Goal: Transaction & Acquisition: Download file/media

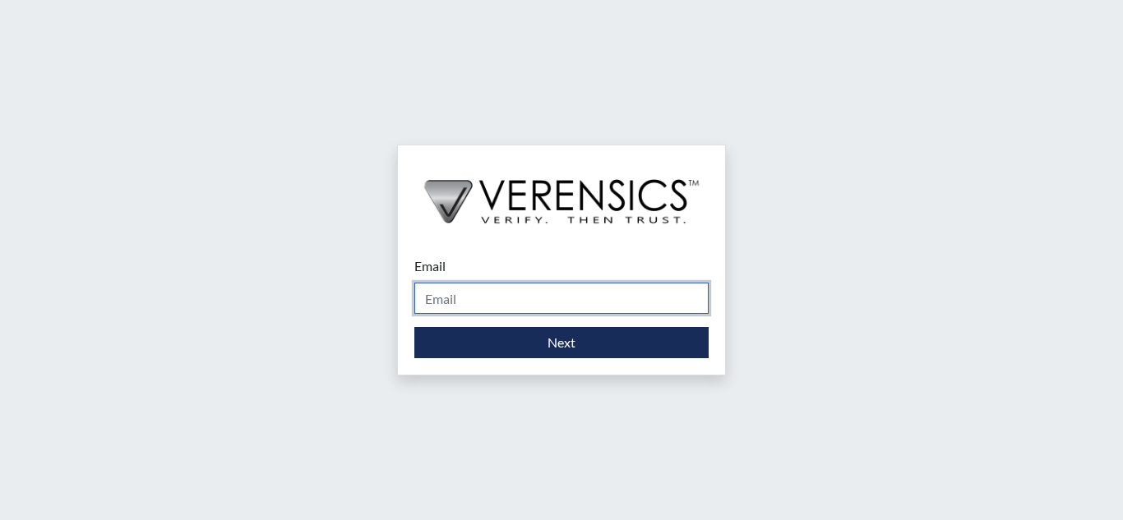
click at [665, 307] on input "Email" at bounding box center [561, 298] width 294 height 31
type input "[EMAIL_ADDRESS][PERSON_NAME][DOMAIN_NAME]"
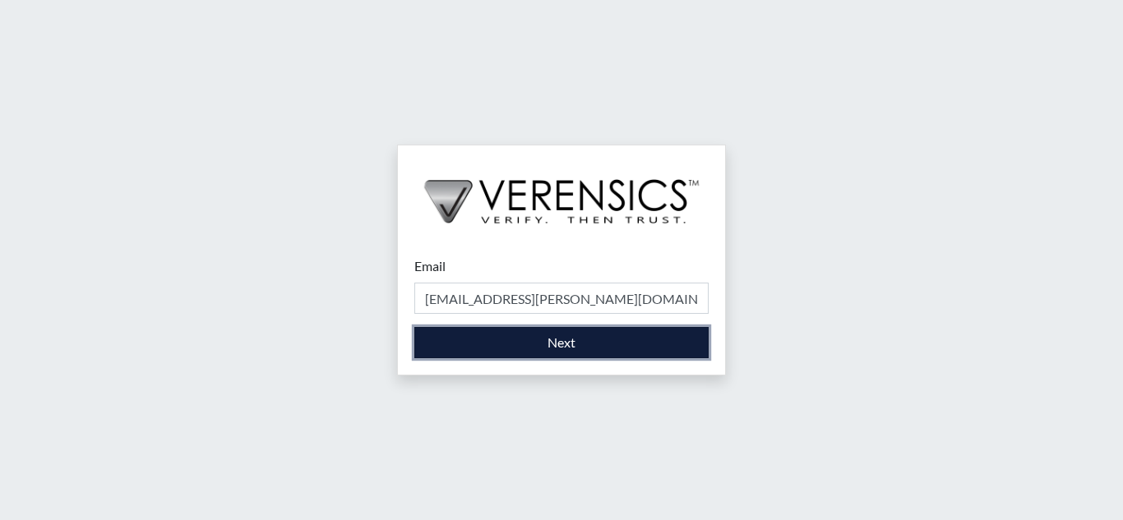
click at [651, 336] on button "Next" at bounding box center [561, 342] width 294 height 31
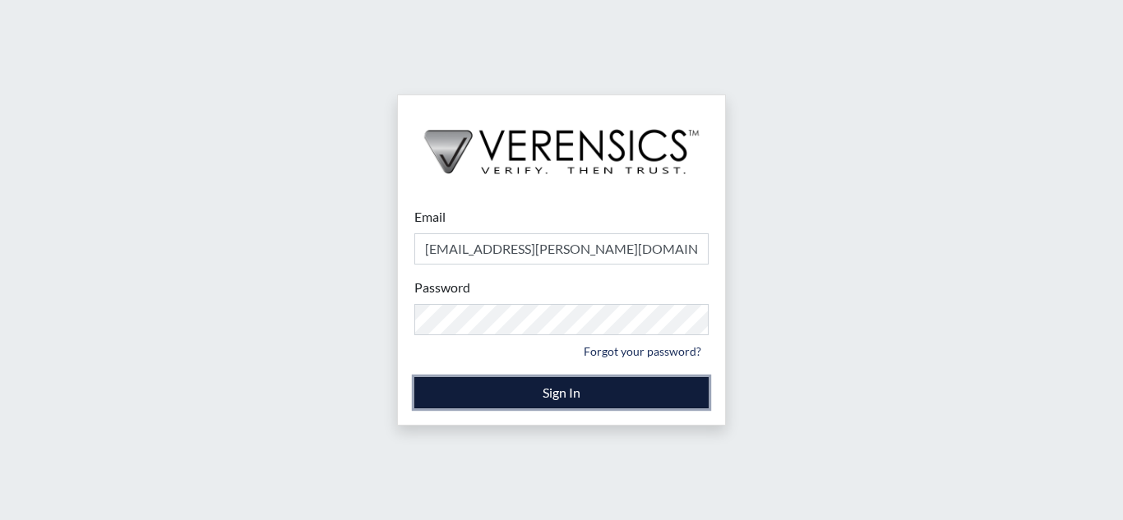
click at [586, 395] on button "Sign In" at bounding box center [561, 392] width 294 height 31
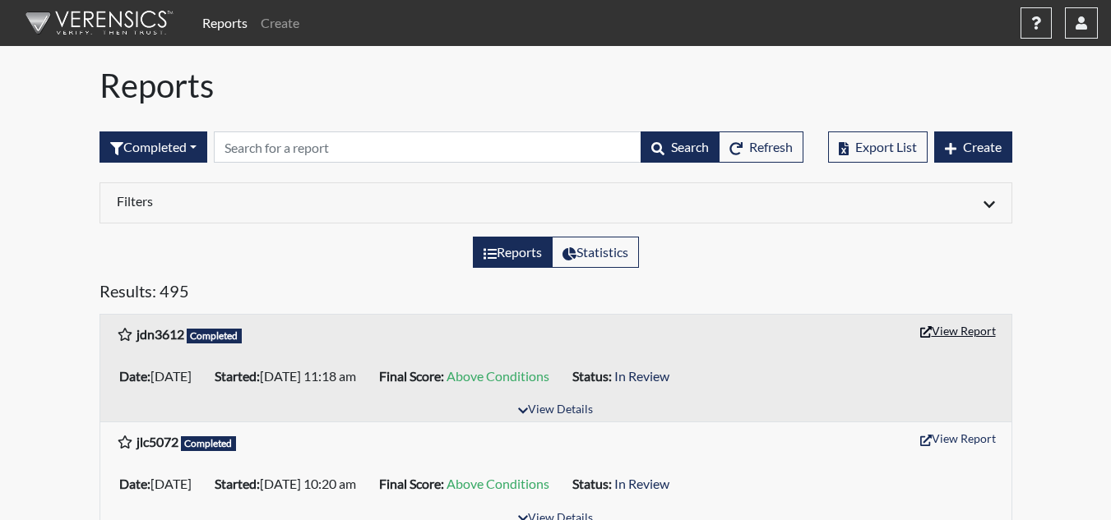
click at [977, 332] on button "View Report" at bounding box center [957, 330] width 90 height 25
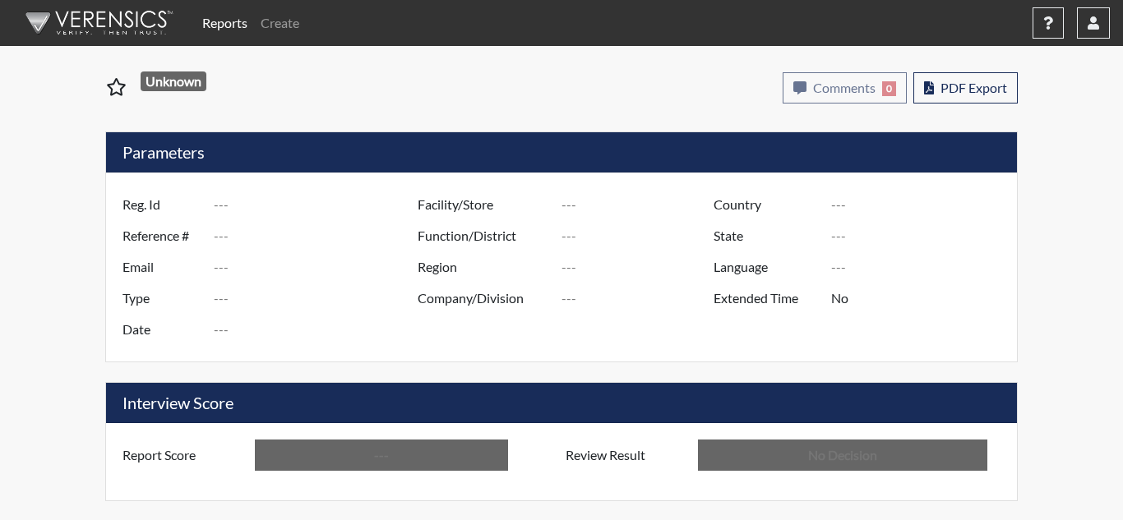
type input "jdn3612"
type input "51409"
type input "---"
type input "Corrections Pre-Employment"
type input "[DATE]"
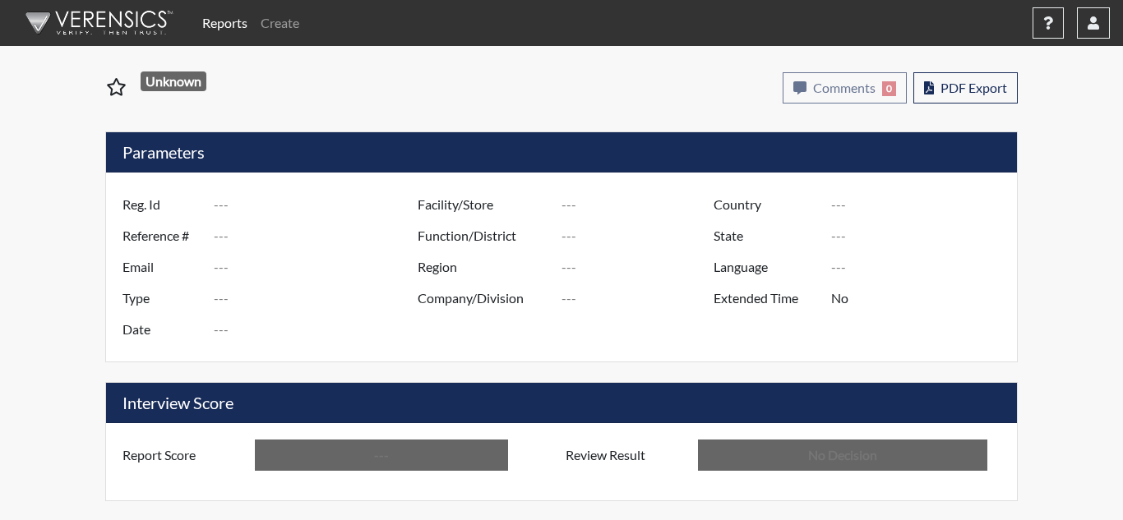
type input "Coastal SP"
type input "[GEOGRAPHIC_DATA]"
type input "[US_STATE]"
type input "English"
type input "Above Conditions"
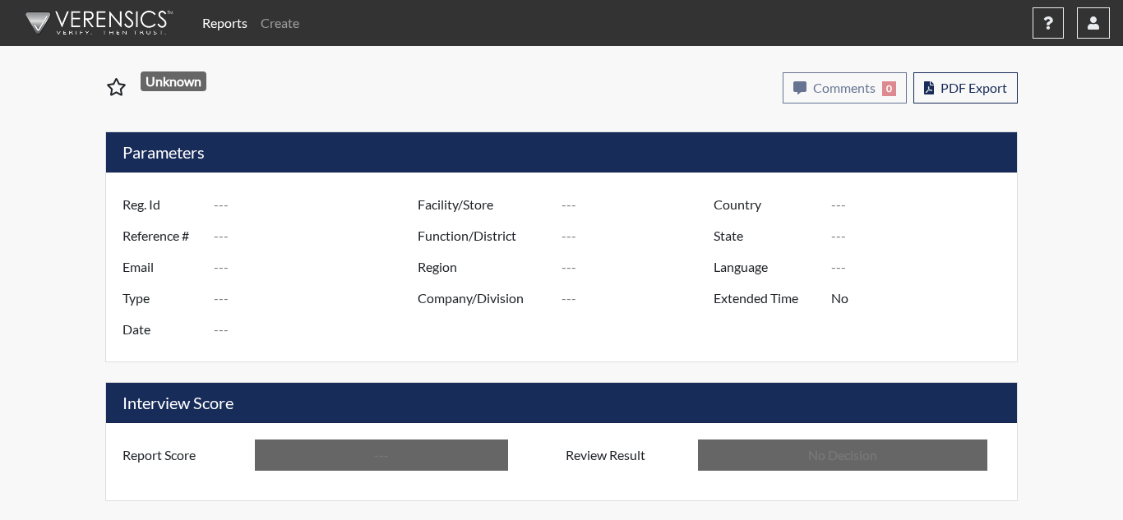
type input "In Review"
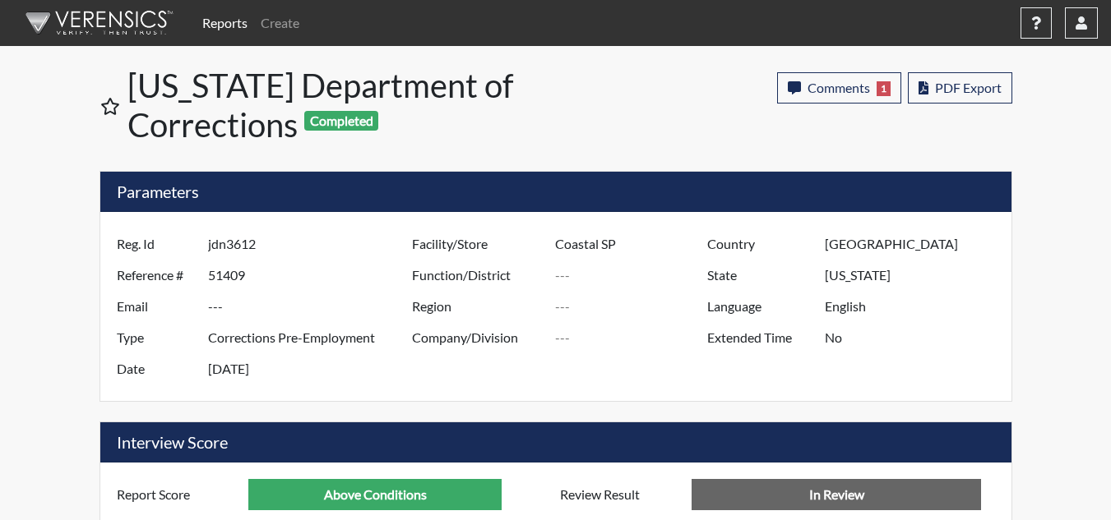
scroll to position [273, 683]
click at [932, 88] on button "PDF Export" at bounding box center [960, 87] width 104 height 31
